Goal: Book appointment/travel/reservation

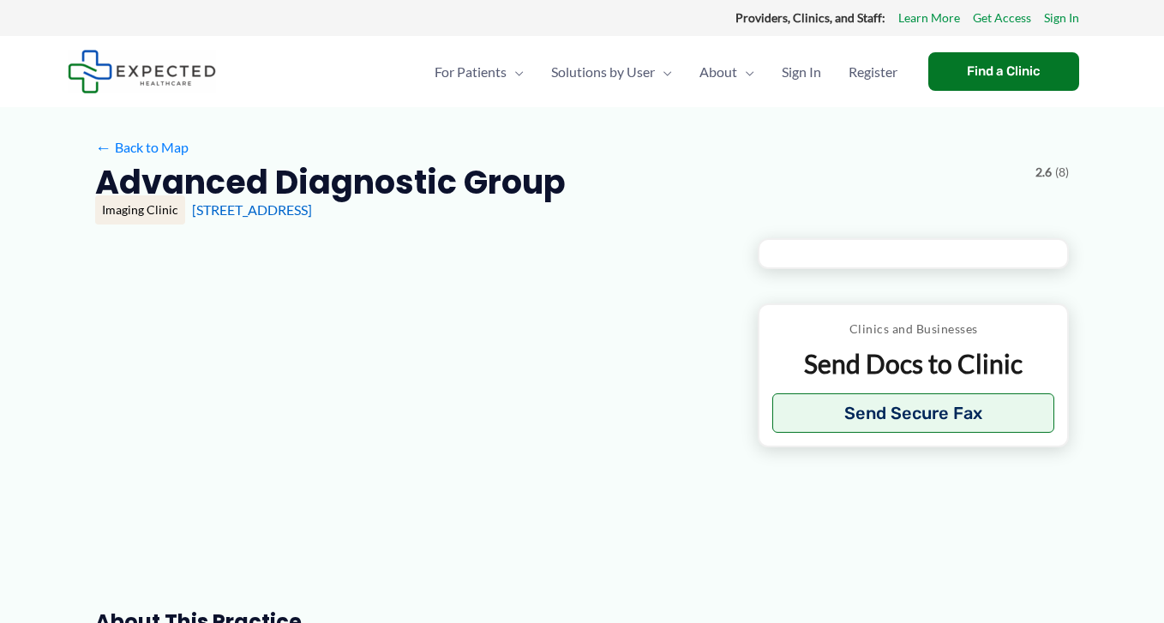
type input "**********"
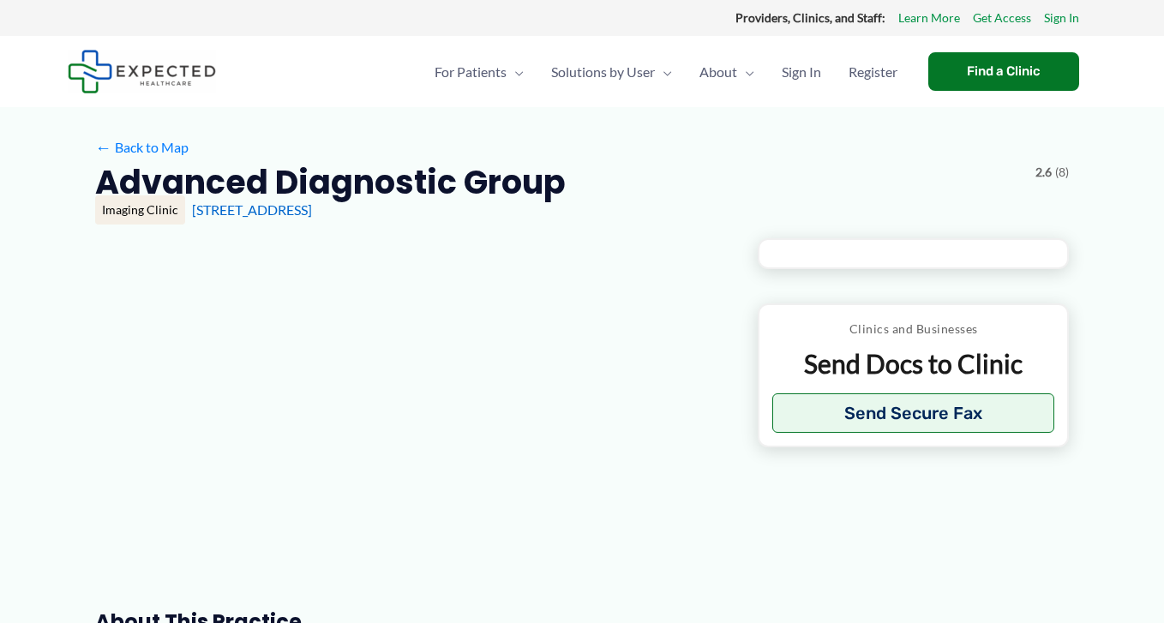
type input "**********"
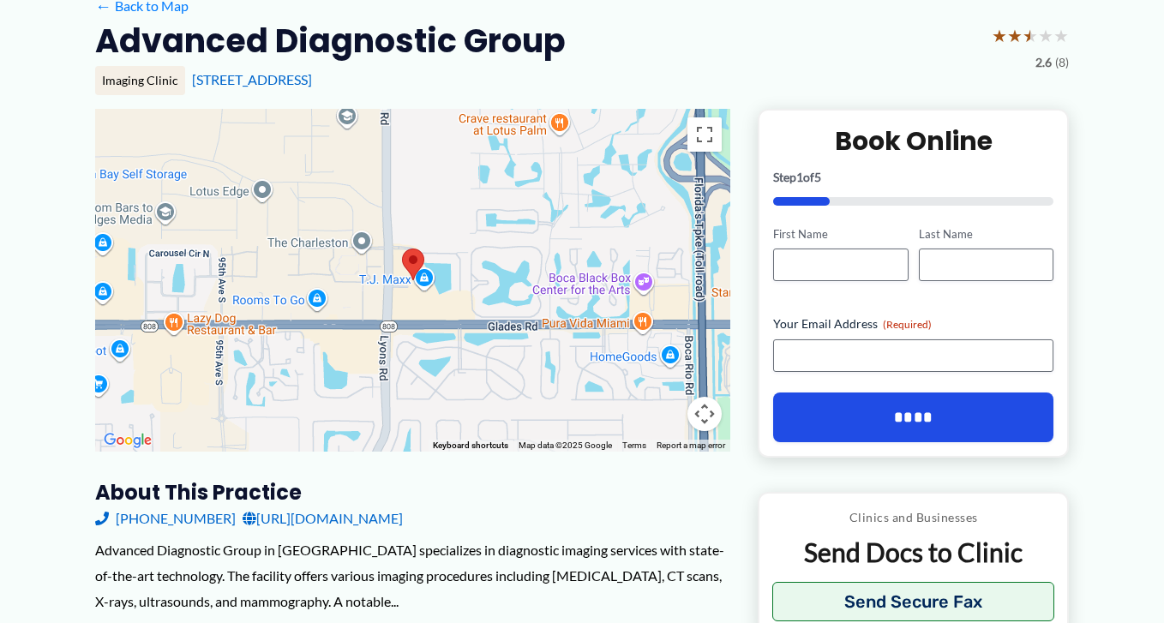
scroll to position [171, 0]
